Goal: Find specific page/section: Find specific page/section

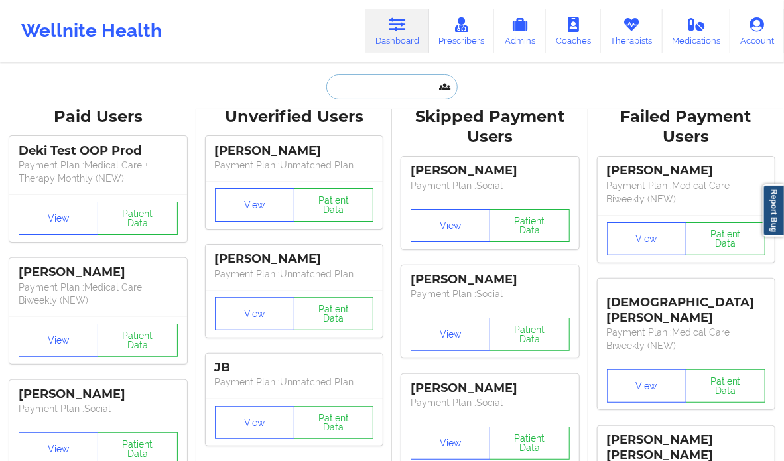
click at [391, 85] on input "text" at bounding box center [391, 86] width 131 height 25
paste input "[PHONE_NUMBER]"
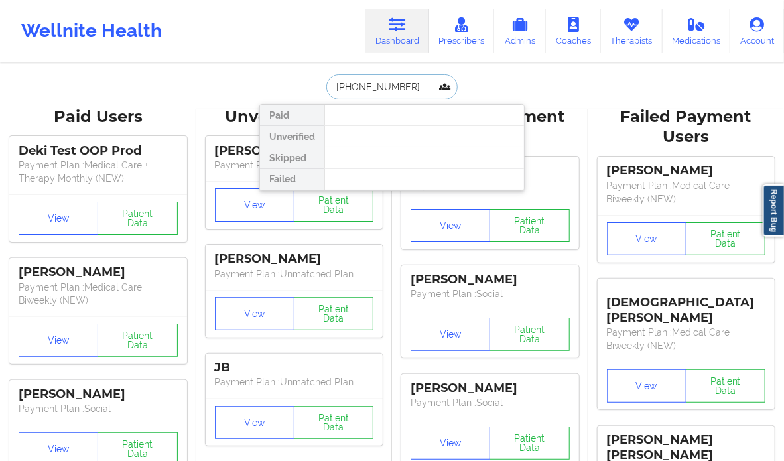
click at [337, 84] on input "[PHONE_NUMBER]" at bounding box center [391, 86] width 131 height 25
click at [337, 84] on input "4803060551" at bounding box center [391, 86] width 131 height 25
paste input "[PERSON_NAME]"
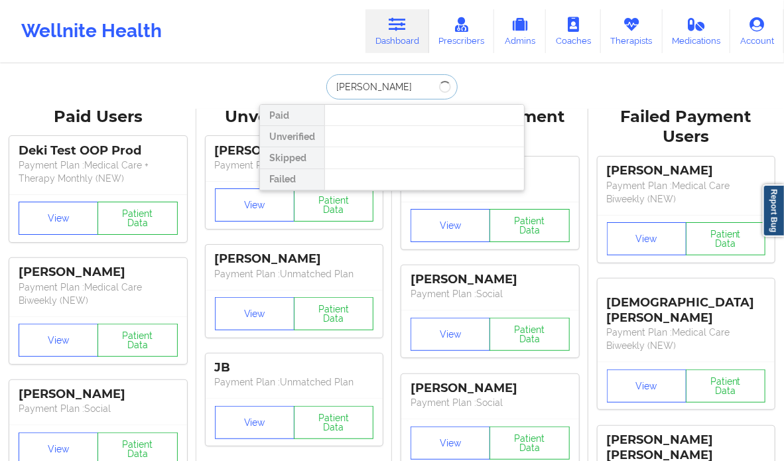
click at [371, 90] on input "[PERSON_NAME]" at bounding box center [391, 86] width 131 height 25
type input "[PERSON_NAME]"
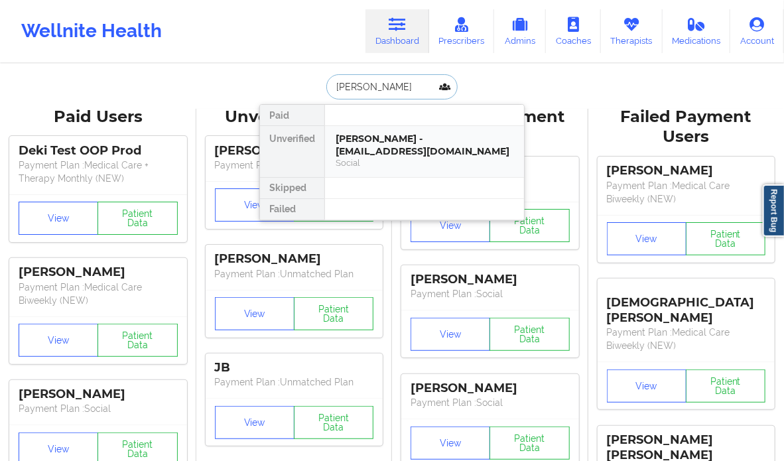
click at [369, 145] on div "[PERSON_NAME] - [EMAIL_ADDRESS][DOMAIN_NAME]" at bounding box center [424, 145] width 178 height 25
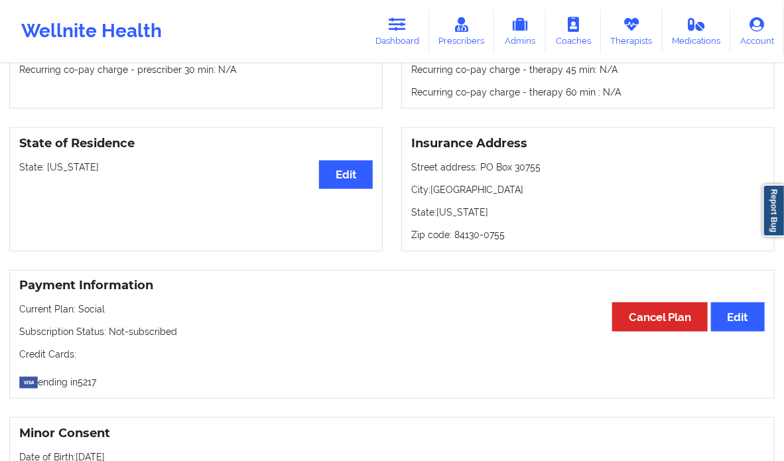
scroll to position [504, 0]
